Goal: Use online tool/utility

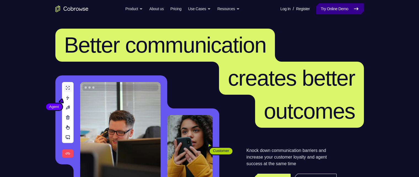
click at [319, 8] on link "Try Online Demo" at bounding box center [339, 8] width 47 height 11
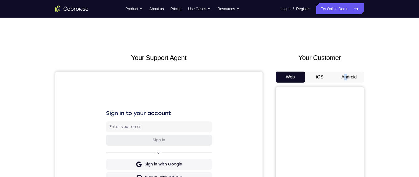
drag, startPoint x: 347, startPoint y: 85, endPoint x: 342, endPoint y: 71, distance: 14.6
click at [342, 71] on div "Your Customer Web iOS Android" at bounding box center [320, 155] width 88 height 204
click at [347, 74] on button "Android" at bounding box center [348, 77] width 29 height 11
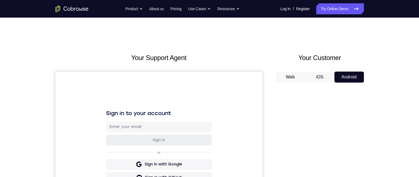
click at [347, 74] on button "Android" at bounding box center [348, 77] width 29 height 11
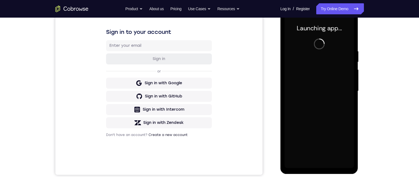
scroll to position [93, 0]
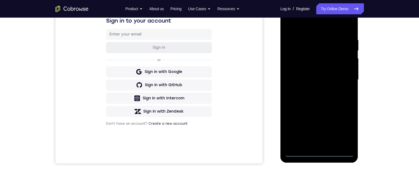
click at [319, 151] on div at bounding box center [319, 80] width 69 height 154
drag, startPoint x: 319, startPoint y: 151, endPoint x: 323, endPoint y: 148, distance: 4.6
click at [319, 151] on div at bounding box center [319, 80] width 69 height 154
click at [348, 128] on div at bounding box center [319, 80] width 69 height 154
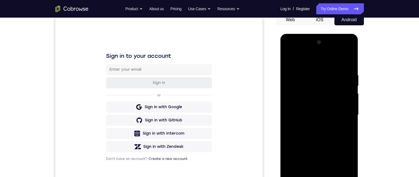
click at [289, 52] on div at bounding box center [319, 115] width 69 height 154
click at [338, 112] on div at bounding box center [319, 115] width 69 height 154
click at [312, 127] on div at bounding box center [319, 115] width 69 height 154
click at [314, 108] on div at bounding box center [319, 115] width 69 height 154
click at [313, 102] on div at bounding box center [319, 115] width 69 height 154
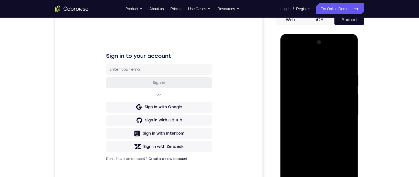
click at [317, 117] on div at bounding box center [319, 115] width 69 height 154
click at [316, 131] on div at bounding box center [319, 115] width 69 height 154
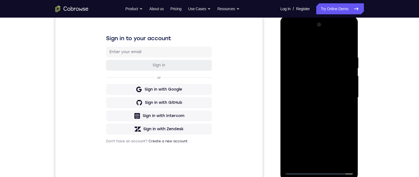
click at [324, 119] on div at bounding box center [319, 97] width 69 height 154
drag, startPoint x: 318, startPoint y: 123, endPoint x: 308, endPoint y: 91, distance: 33.4
click at [308, 91] on div at bounding box center [319, 97] width 69 height 154
drag, startPoint x: 468, startPoint y: 121, endPoint x: 289, endPoint y: 137, distance: 180.0
click at [289, 137] on div at bounding box center [319, 97] width 69 height 154
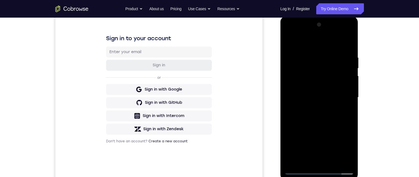
click at [287, 135] on div at bounding box center [319, 97] width 69 height 154
click at [332, 162] on div at bounding box center [319, 97] width 69 height 154
click at [327, 126] on div at bounding box center [319, 97] width 69 height 154
click at [315, 92] on div at bounding box center [319, 97] width 69 height 154
click at [346, 112] on div at bounding box center [319, 97] width 69 height 154
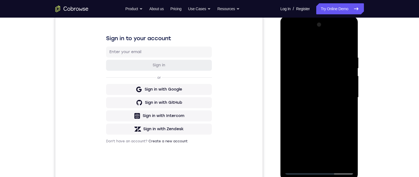
click at [346, 149] on div at bounding box center [319, 97] width 69 height 154
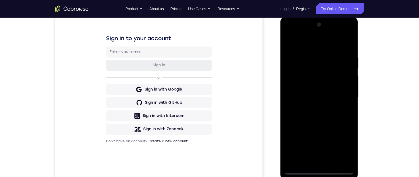
click at [346, 111] on div at bounding box center [319, 97] width 69 height 154
click at [288, 44] on div at bounding box center [319, 97] width 69 height 154
click at [318, 47] on div at bounding box center [319, 97] width 69 height 154
click at [316, 97] on div at bounding box center [319, 97] width 69 height 154
click at [332, 148] on div at bounding box center [319, 97] width 69 height 154
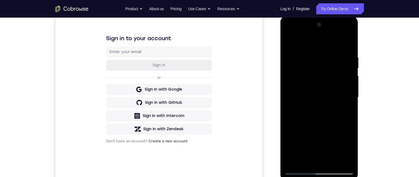
click at [343, 148] on div at bounding box center [319, 97] width 69 height 154
click at [346, 110] on div at bounding box center [319, 97] width 69 height 154
click at [288, 41] on div at bounding box center [319, 97] width 69 height 154
click at [315, 103] on div at bounding box center [319, 97] width 69 height 154
click at [326, 145] on div at bounding box center [319, 97] width 69 height 154
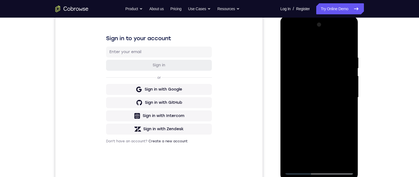
click at [344, 147] on div at bounding box center [319, 97] width 69 height 154
click at [305, 161] on div at bounding box center [319, 97] width 69 height 154
click at [333, 129] on div at bounding box center [319, 97] width 69 height 154
click at [344, 107] on div at bounding box center [319, 97] width 69 height 154
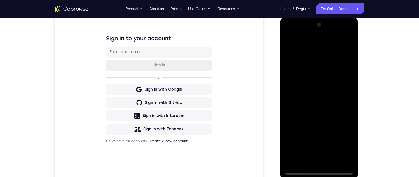
click at [288, 41] on div at bounding box center [319, 97] width 69 height 154
click at [294, 48] on div at bounding box center [319, 97] width 69 height 154
click at [291, 41] on div at bounding box center [319, 97] width 69 height 154
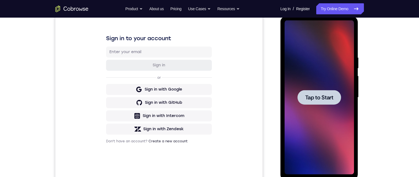
click at [327, 103] on div at bounding box center [319, 97] width 44 height 15
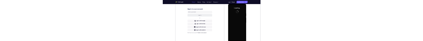
scroll to position [0, 0]
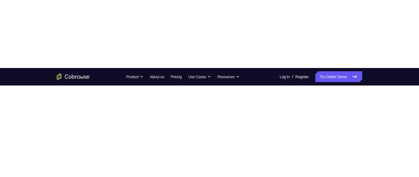
scroll to position [165, 0]
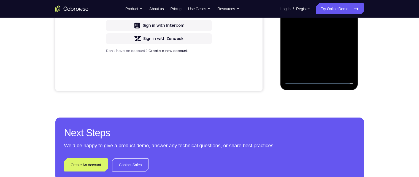
click at [320, 80] on div at bounding box center [319, 7] width 69 height 154
click at [394, 64] on div "Your Support Agent Your Customer Web iOS Android Next Steps We’d be happy to gi…" at bounding box center [209, 33] width 419 height 363
click at [345, 56] on div at bounding box center [319, 7] width 69 height 154
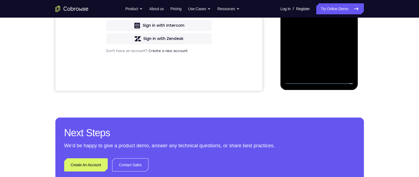
click at [343, 60] on div at bounding box center [319, 7] width 69 height 154
click at [343, 59] on div at bounding box center [319, 7] width 69 height 154
click at [343, 24] on div at bounding box center [319, 7] width 69 height 154
click at [344, 57] on div at bounding box center [319, 7] width 69 height 154
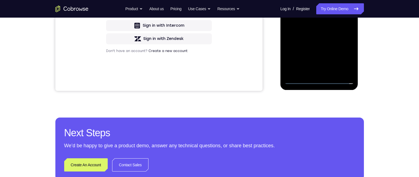
click at [344, 57] on div at bounding box center [319, 7] width 69 height 154
click at [344, 54] on div at bounding box center [319, 7] width 69 height 154
click at [344, 136] on div "Your Support Agent Your Customer Web iOS Android Next Steps We’d be happy to gi…" at bounding box center [209, 33] width 353 height 363
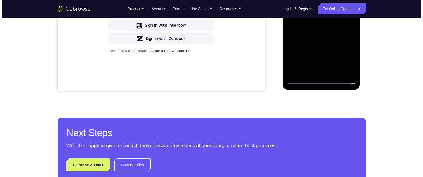
scroll to position [0, 0]
